Goal: Task Accomplishment & Management: Use online tool/utility

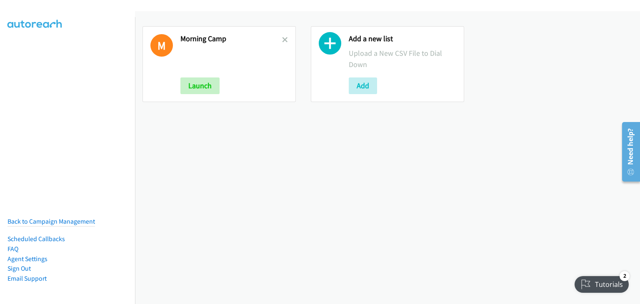
click at [157, 140] on div "M [GEOGRAPHIC_DATA] Launch Add a new list Upload a New CSV File to Dial Down Add" at bounding box center [387, 157] width 505 height 293
click at [282, 36] on link at bounding box center [285, 40] width 6 height 10
drag, startPoint x: 361, startPoint y: 89, endPoint x: 362, endPoint y: 113, distance: 24.6
click at [361, 89] on button "Add" at bounding box center [363, 86] width 28 height 17
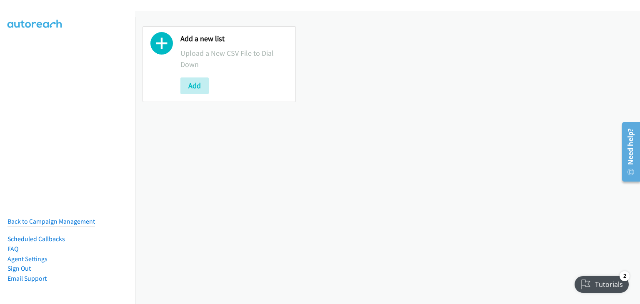
click at [148, 110] on div "Add a new list Upload a New CSV File to Dial Down Add" at bounding box center [387, 64] width 505 height 106
click at [193, 84] on button "Add" at bounding box center [195, 86] width 28 height 17
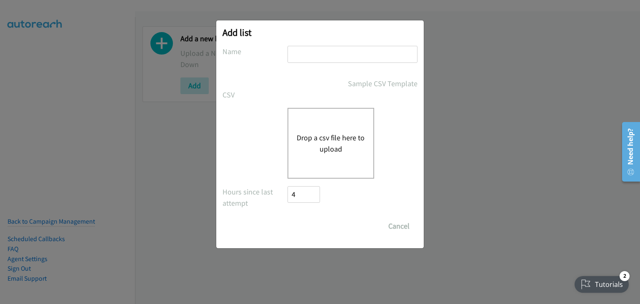
click at [312, 50] on input "text" at bounding box center [353, 54] width 130 height 17
click at [305, 55] on input "text" at bounding box center [353, 54] width 130 height 17
type input "OT"
click at [338, 140] on button "Drop a csv file here to upload" at bounding box center [331, 143] width 68 height 23
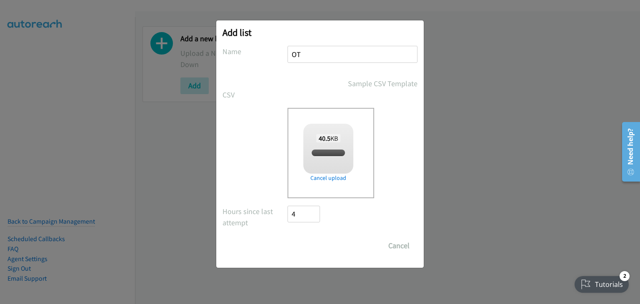
checkbox input "true"
click at [311, 246] on input "Save List" at bounding box center [310, 246] width 44 height 17
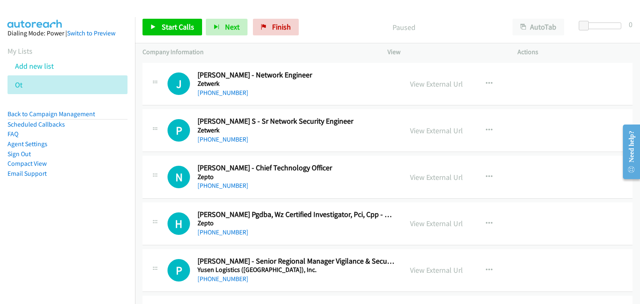
click at [156, 85] on icon at bounding box center [155, 83] width 10 height 4
click at [184, 32] on link "Start Calls" at bounding box center [173, 27] width 60 height 17
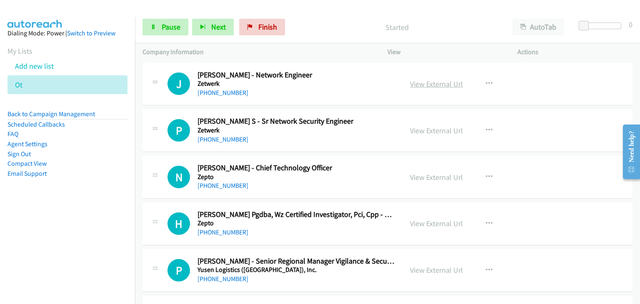
drag, startPoint x: 427, startPoint y: 85, endPoint x: 436, endPoint y: 90, distance: 9.7
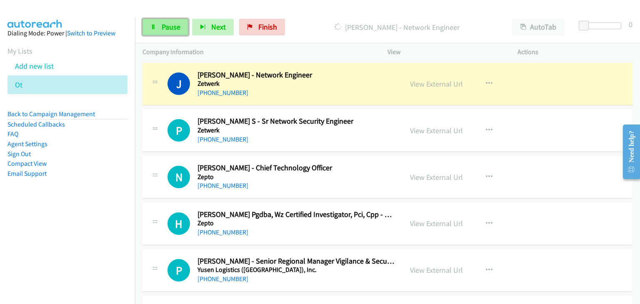
click at [158, 23] on link "Pause" at bounding box center [166, 27] width 46 height 17
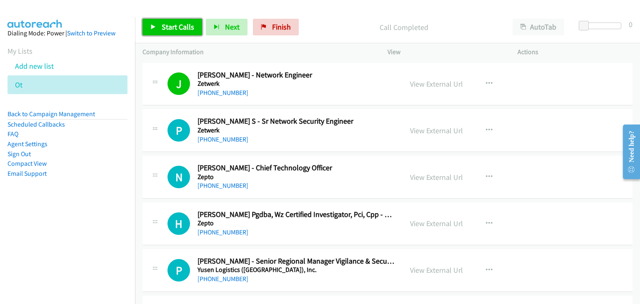
drag, startPoint x: 183, startPoint y: 27, endPoint x: 196, endPoint y: 29, distance: 12.6
click at [183, 27] on span "Start Calls" at bounding box center [178, 27] width 33 height 10
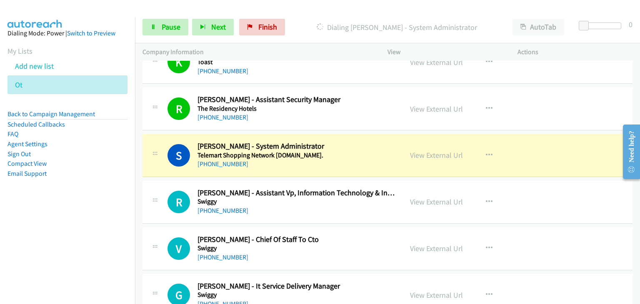
scroll to position [542, 0]
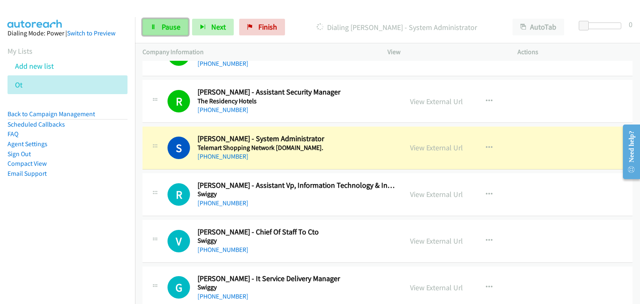
click at [172, 24] on span "Pause" at bounding box center [171, 27] width 19 height 10
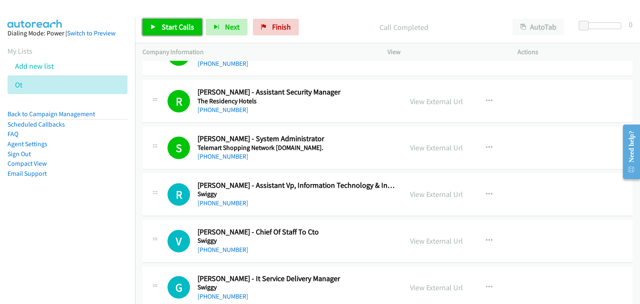
click at [152, 26] on icon at bounding box center [153, 28] width 6 height 6
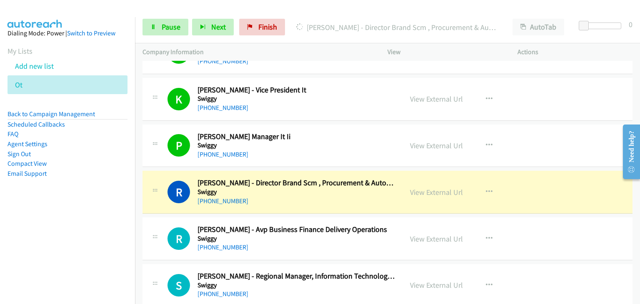
scroll to position [959, 0]
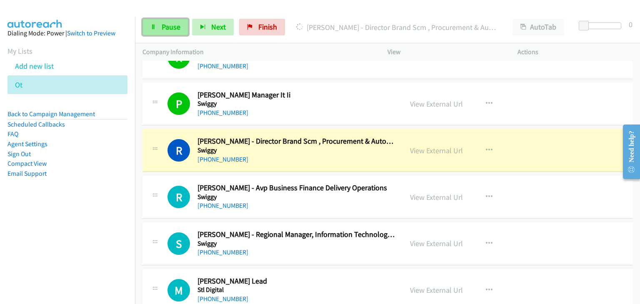
click at [168, 33] on link "Pause" at bounding box center [166, 27] width 46 height 17
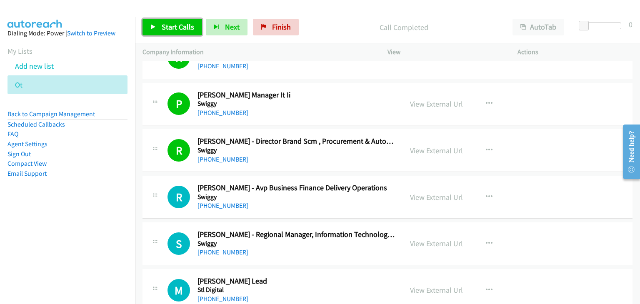
click at [170, 28] on span "Start Calls" at bounding box center [178, 27] width 33 height 10
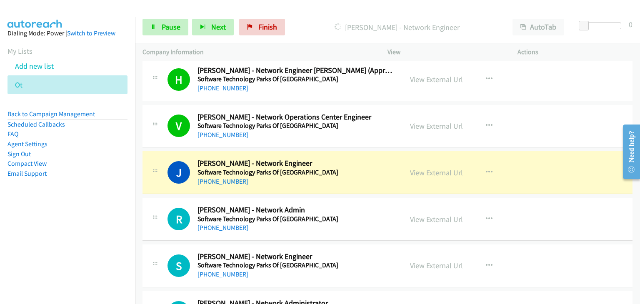
scroll to position [1501, 0]
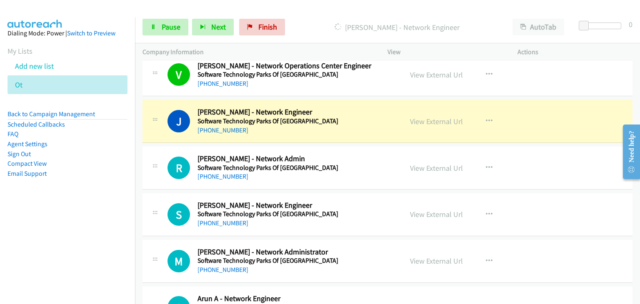
click at [344, 148] on div "R Callback Scheduled [PERSON_NAME] - Network Admin Software Technology Parks Of…" at bounding box center [388, 168] width 490 height 43
click at [168, 31] on link "Pause" at bounding box center [166, 27] width 46 height 17
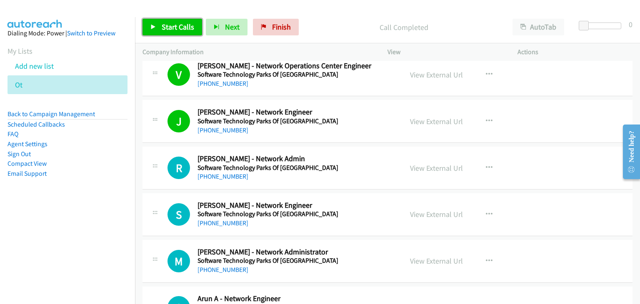
drag, startPoint x: 173, startPoint y: 21, endPoint x: 203, endPoint y: 24, distance: 30.6
click at [173, 21] on link "Start Calls" at bounding box center [173, 27] width 60 height 17
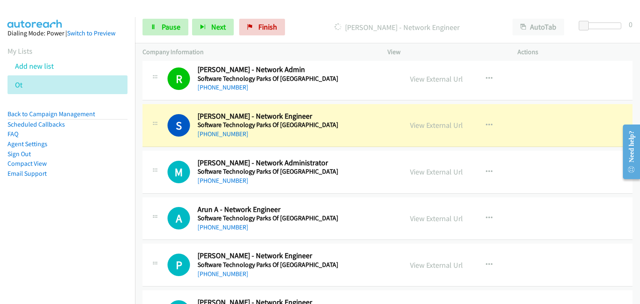
scroll to position [1626, 0]
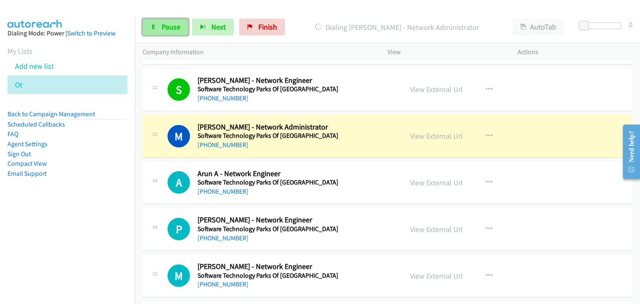
click at [158, 25] on link "Pause" at bounding box center [166, 27] width 46 height 17
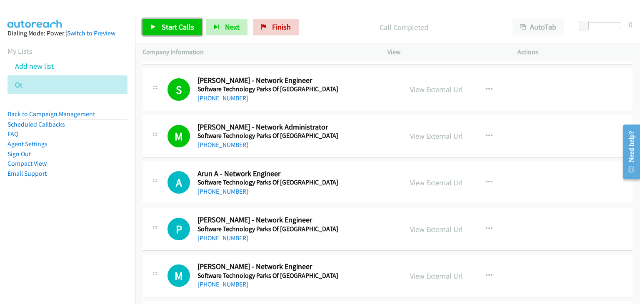
drag, startPoint x: 172, startPoint y: 30, endPoint x: 183, endPoint y: 33, distance: 11.5
click at [172, 30] on span "Start Calls" at bounding box center [178, 27] width 33 height 10
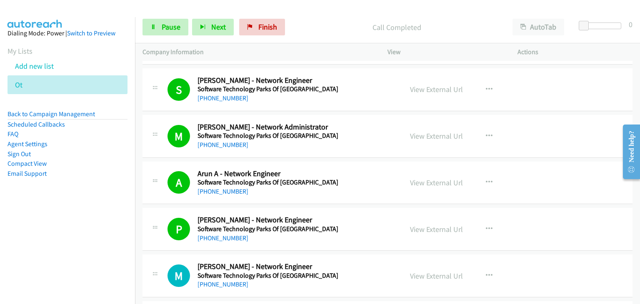
scroll to position [1793, 0]
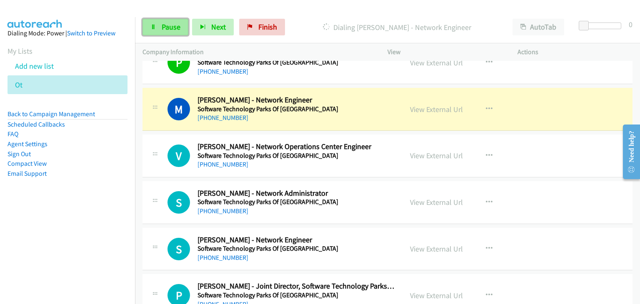
click at [165, 32] on link "Pause" at bounding box center [166, 27] width 46 height 17
